Goal: Register for event/course

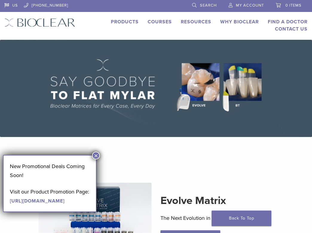
click at [95, 154] on button "×" at bounding box center [96, 156] width 8 height 8
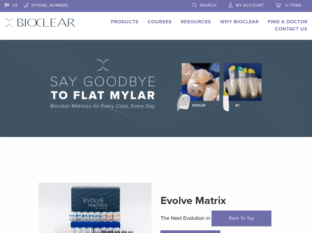
click at [156, 20] on link "Courses" at bounding box center [160, 22] width 24 height 6
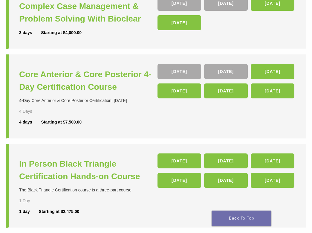
scroll to position [106, 0]
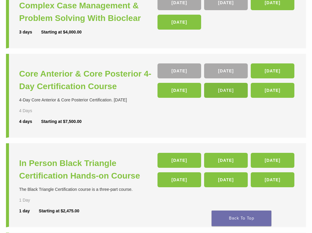
click at [221, 90] on link "15 Apr 26" at bounding box center [226, 90] width 44 height 15
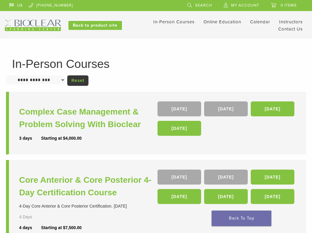
scroll to position [106, 0]
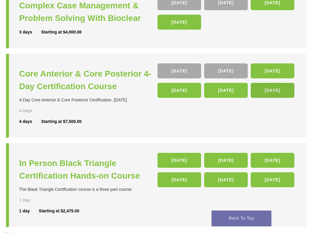
click at [267, 92] on link "[DATE]" at bounding box center [273, 90] width 44 height 15
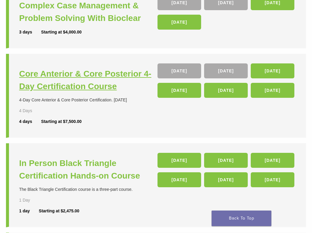
click at [43, 79] on h3 "Core Anterior & Core Posterior 4-Day Certification Course" at bounding box center [88, 80] width 138 height 25
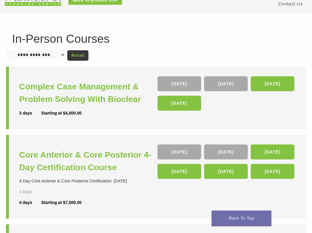
scroll to position [11, 0]
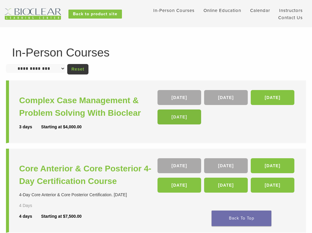
click at [177, 119] on link "12 Nov 26" at bounding box center [180, 116] width 44 height 15
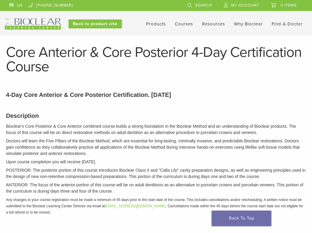
click at [42, 74] on h1 "Core Anterior & Core Posterior 4-Day Certification Course" at bounding box center [156, 59] width 300 height 29
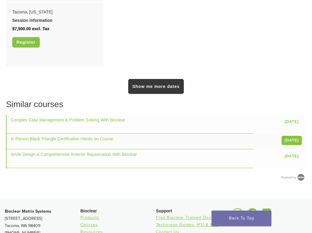
scroll to position [579, 0]
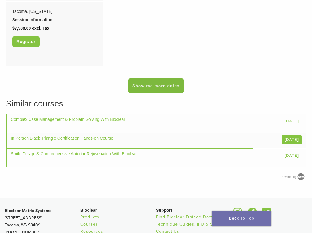
click at [151, 93] on link "Show me more dates" at bounding box center [156, 85] width 56 height 15
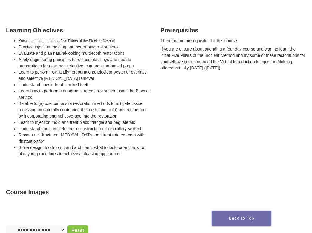
scroll to position [214, 0]
